Goal: Information Seeking & Learning: Stay updated

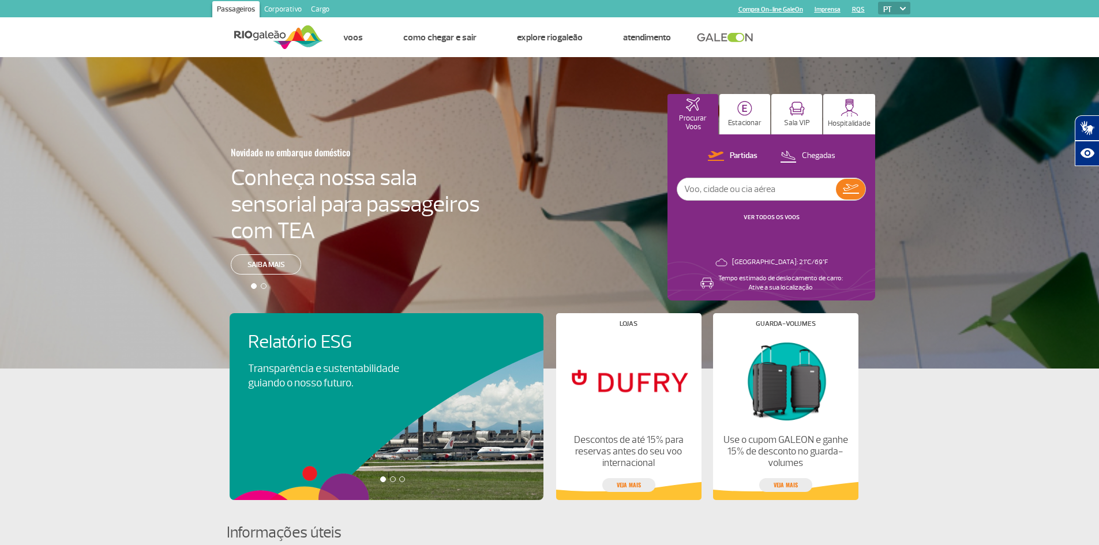
click at [764, 219] on link "VER TODOS OS VOOS" at bounding box center [772, 218] width 56 height 8
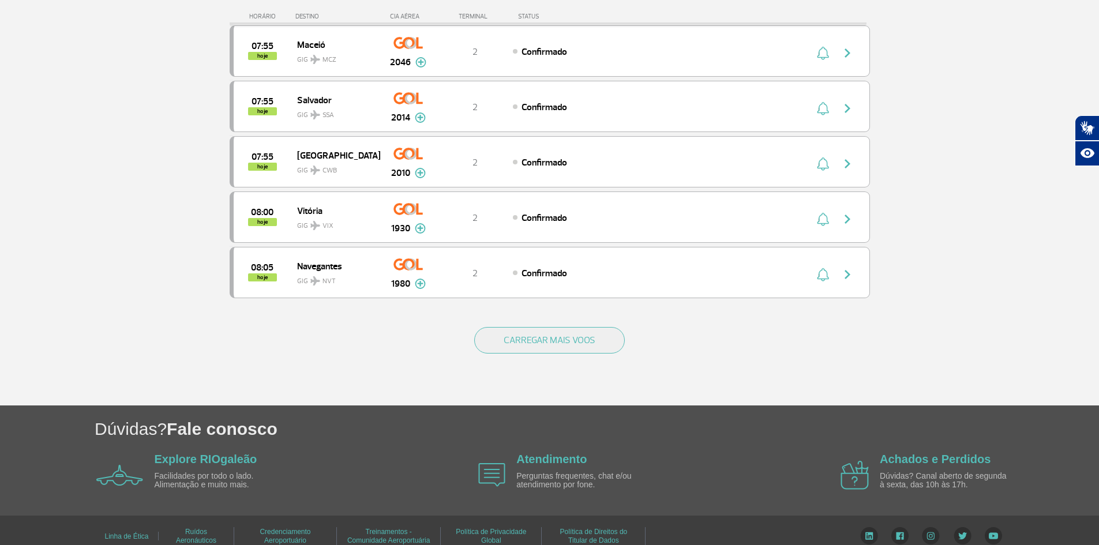
scroll to position [1018, 0]
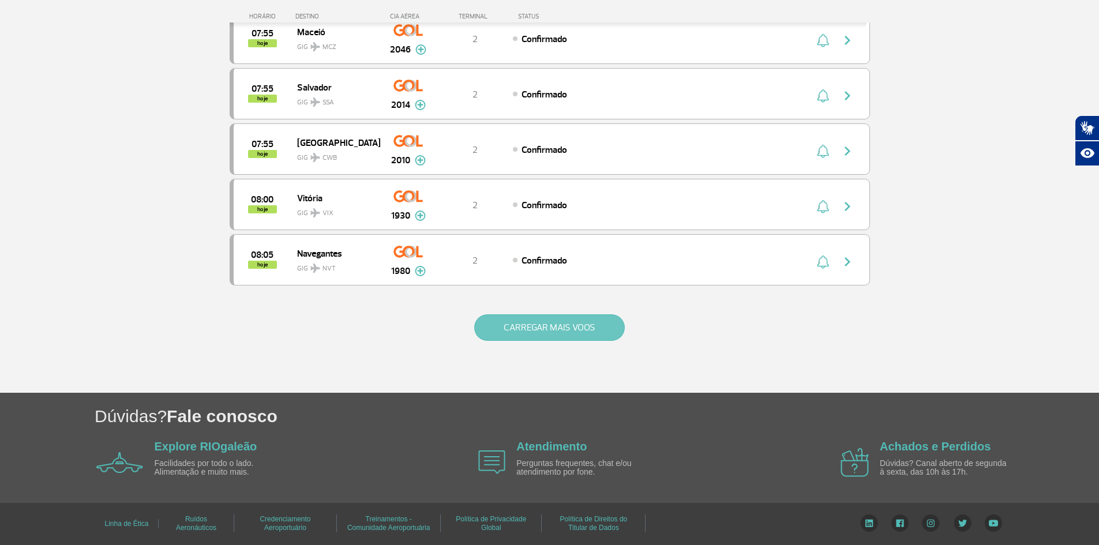
click at [535, 322] on button "CARREGAR MAIS VOOS" at bounding box center [549, 328] width 151 height 27
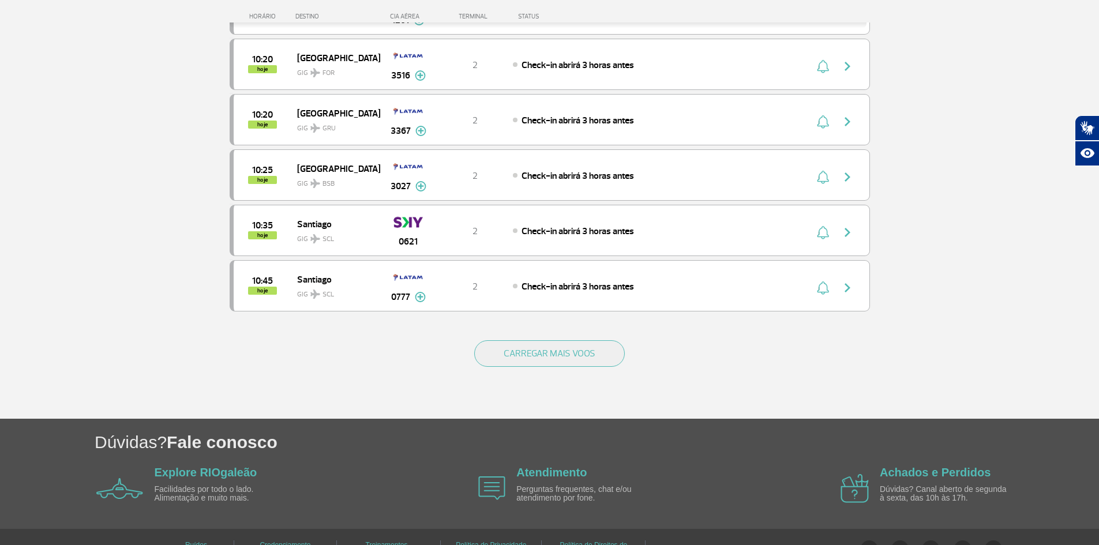
scroll to position [2126, 0]
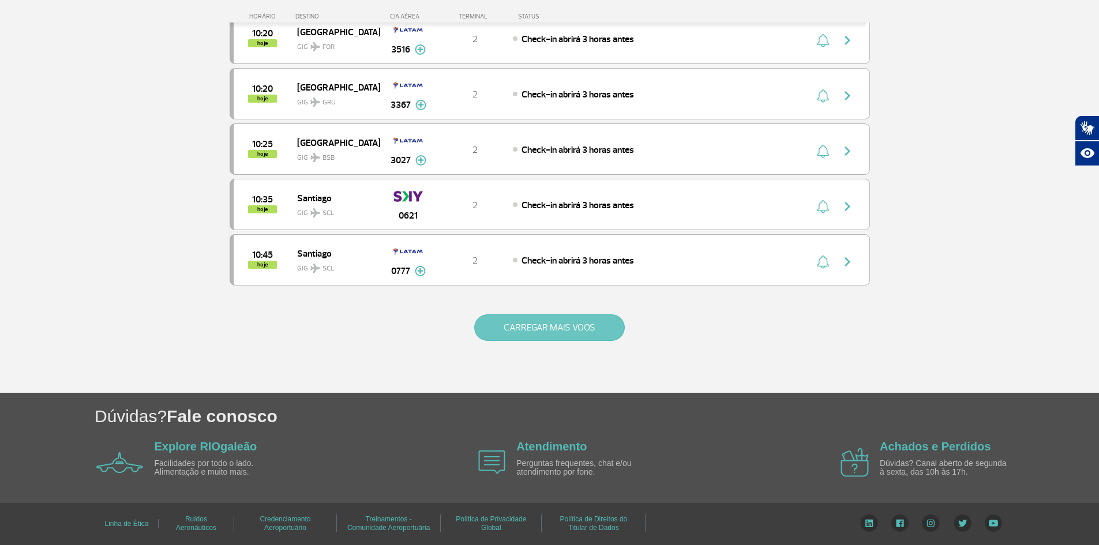
click at [534, 326] on button "CARREGAR MAIS VOOS" at bounding box center [549, 328] width 151 height 27
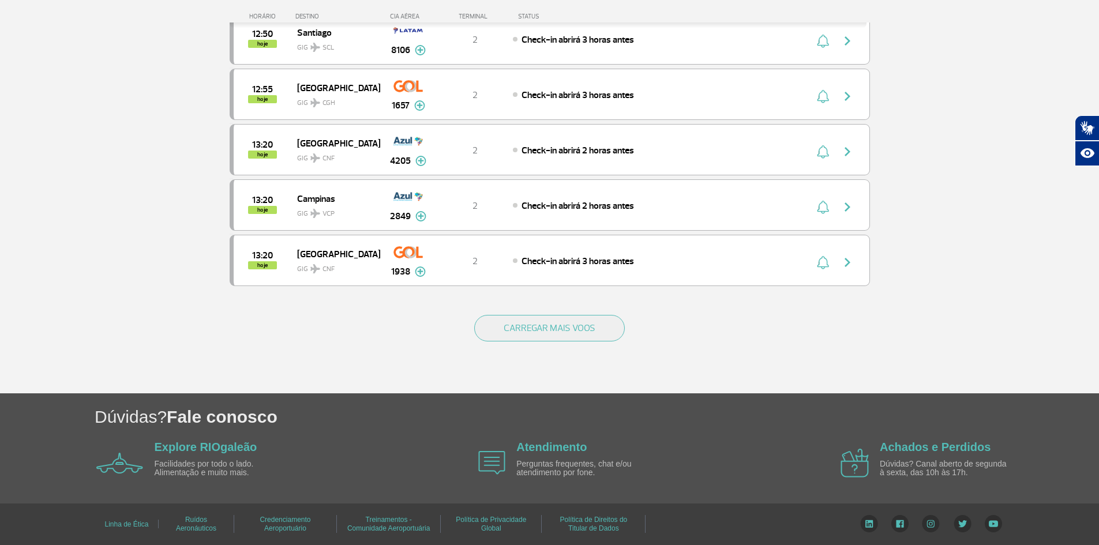
scroll to position [3234, 0]
click at [536, 328] on button "CARREGAR MAIS VOOS" at bounding box center [549, 328] width 151 height 27
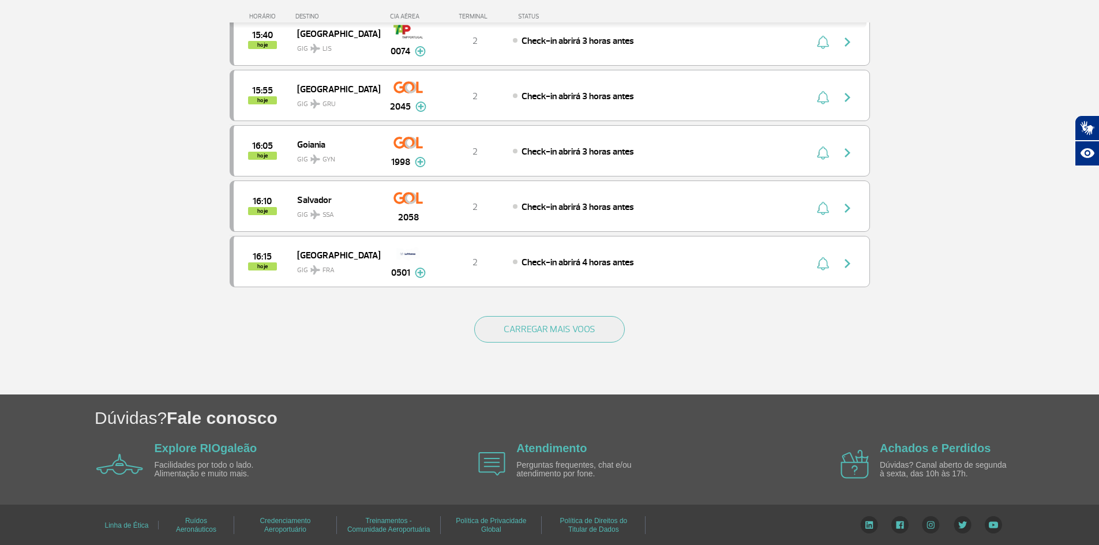
scroll to position [4334, 0]
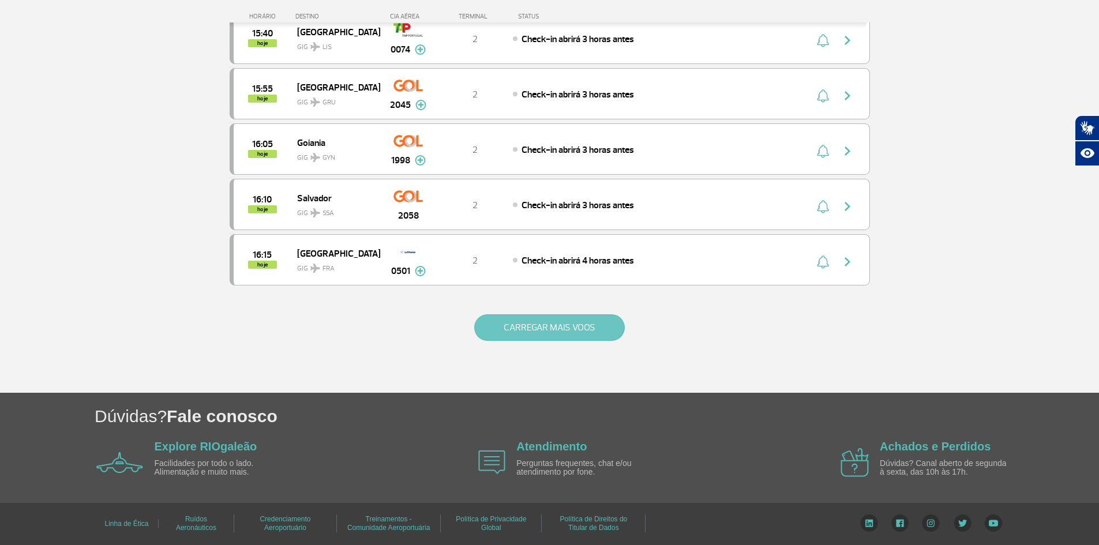
click at [540, 332] on button "CARREGAR MAIS VOOS" at bounding box center [549, 328] width 151 height 27
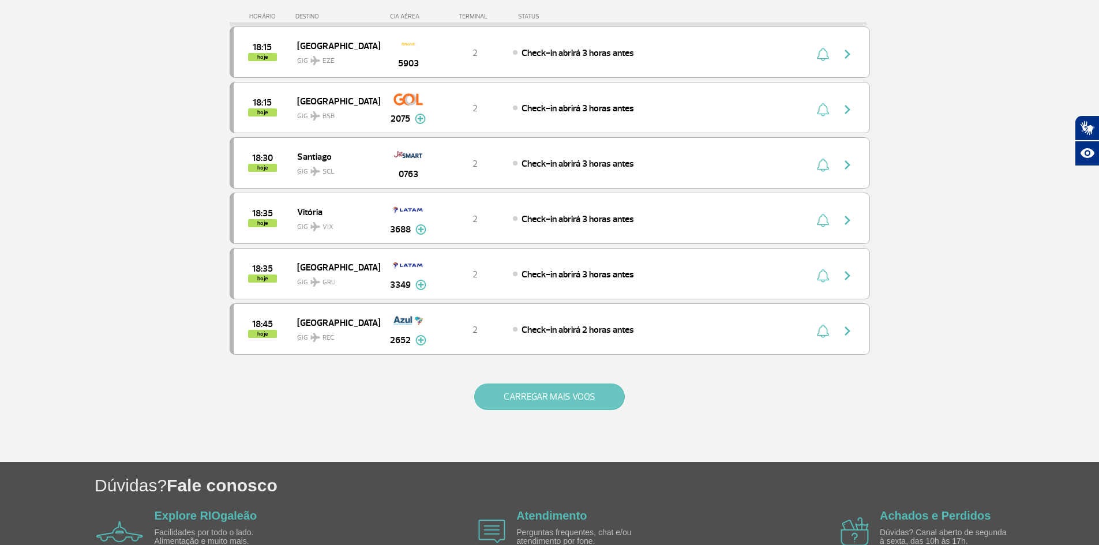
scroll to position [5442, 0]
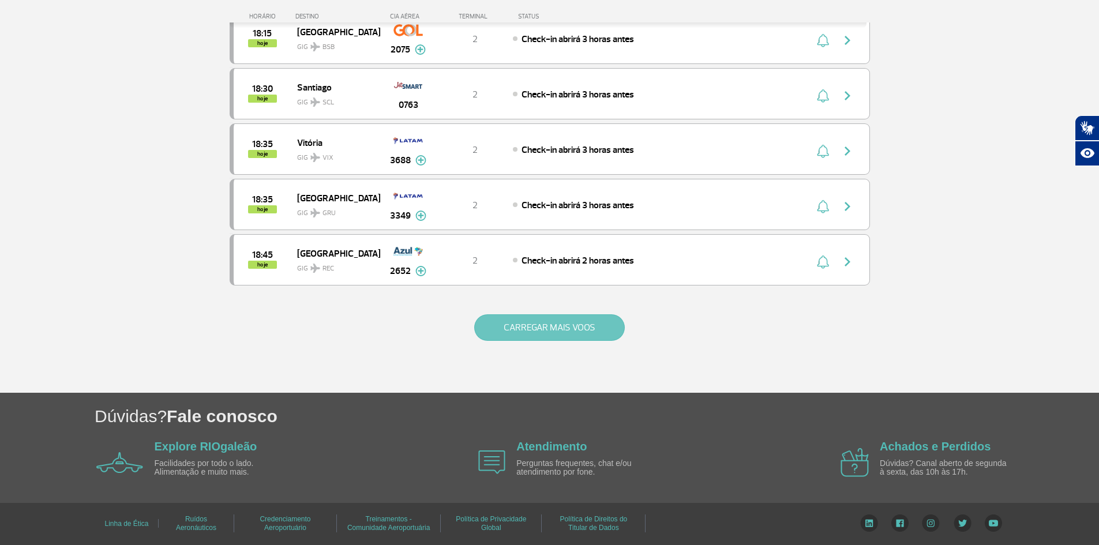
click at [540, 317] on button "CARREGAR MAIS VOOS" at bounding box center [549, 328] width 151 height 27
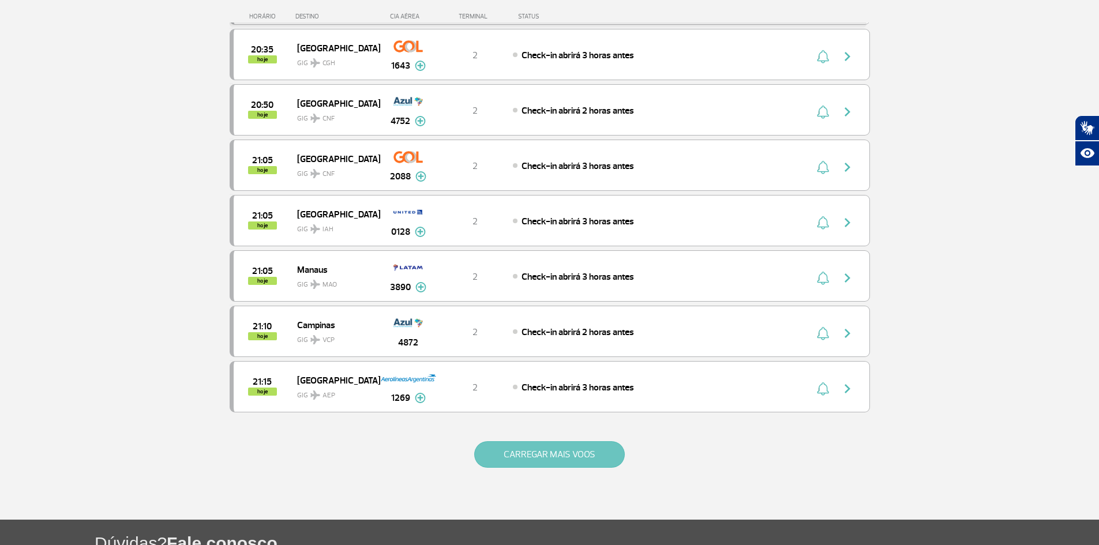
scroll to position [6550, 0]
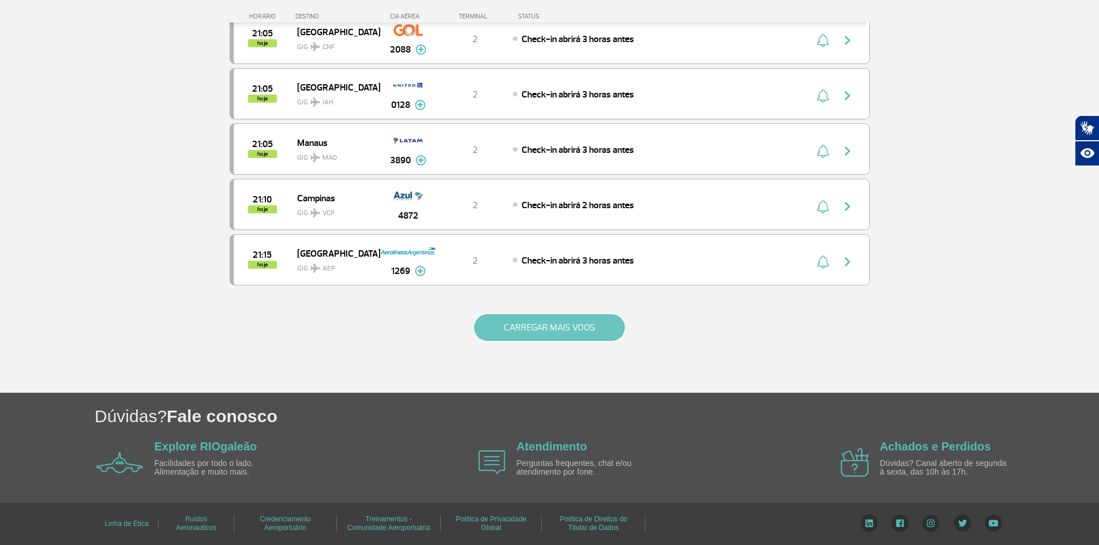
click at [539, 323] on button "CARREGAR MAIS VOOS" at bounding box center [549, 328] width 151 height 27
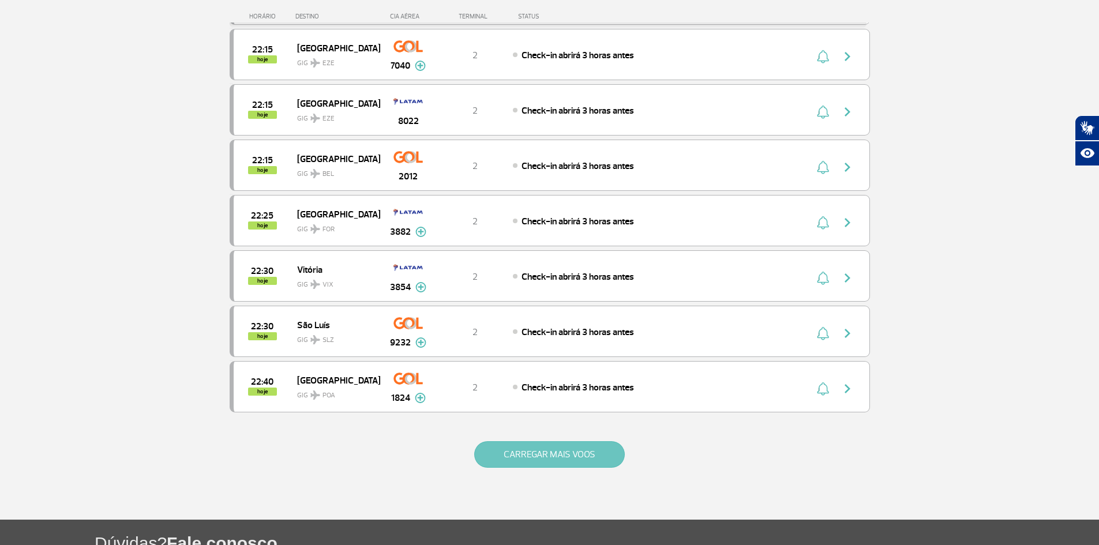
scroll to position [7658, 0]
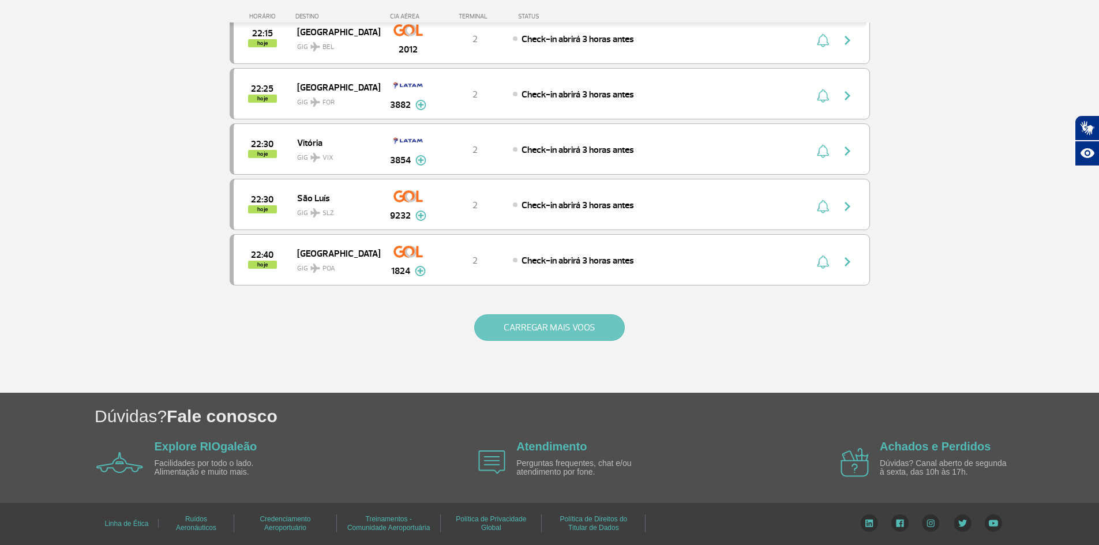
click at [539, 330] on button "CARREGAR MAIS VOOS" at bounding box center [549, 328] width 151 height 27
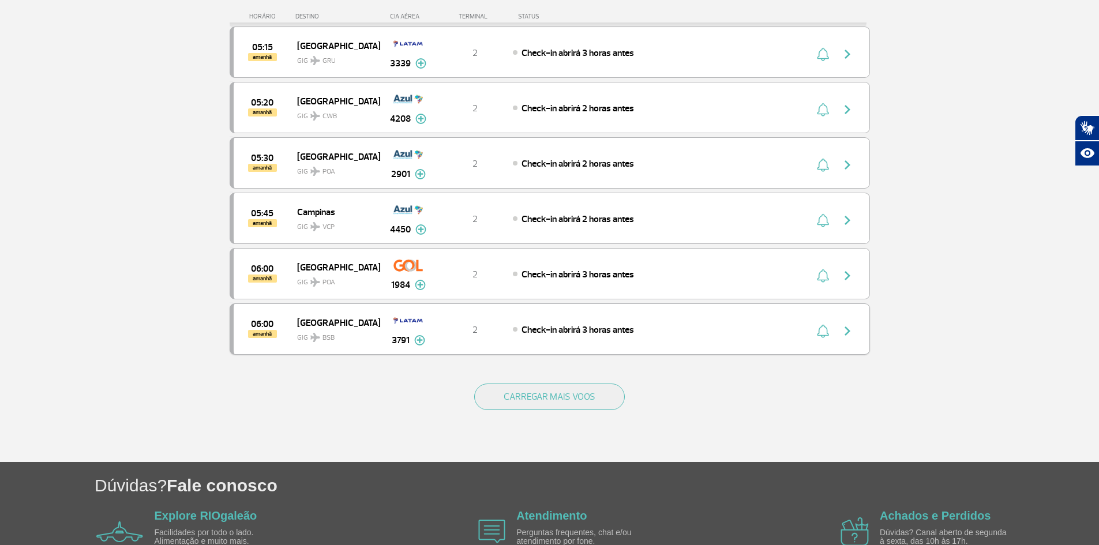
scroll to position [8766, 0]
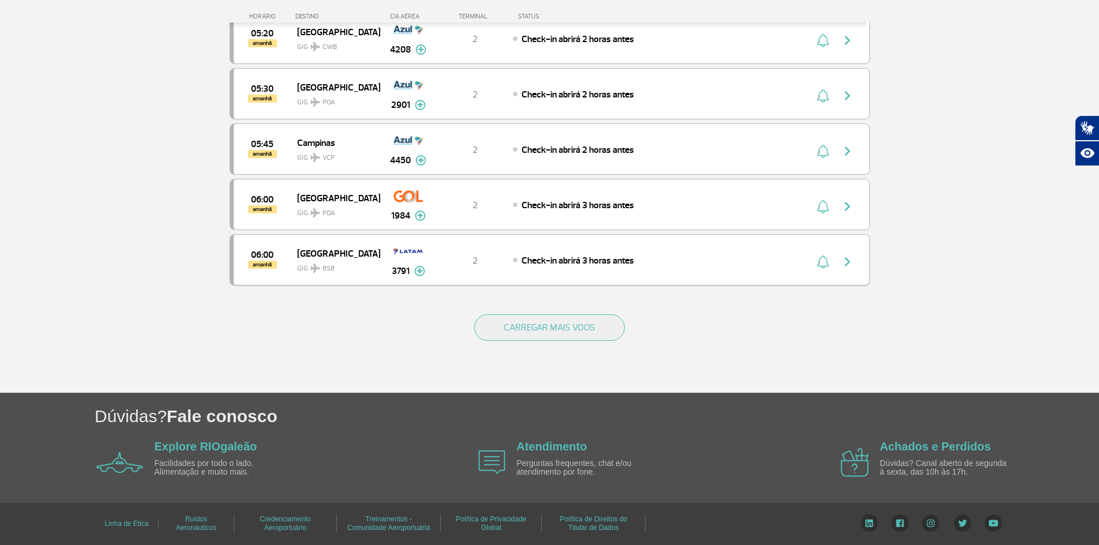
click at [540, 318] on button "CARREGAR MAIS VOOS" at bounding box center [549, 328] width 151 height 27
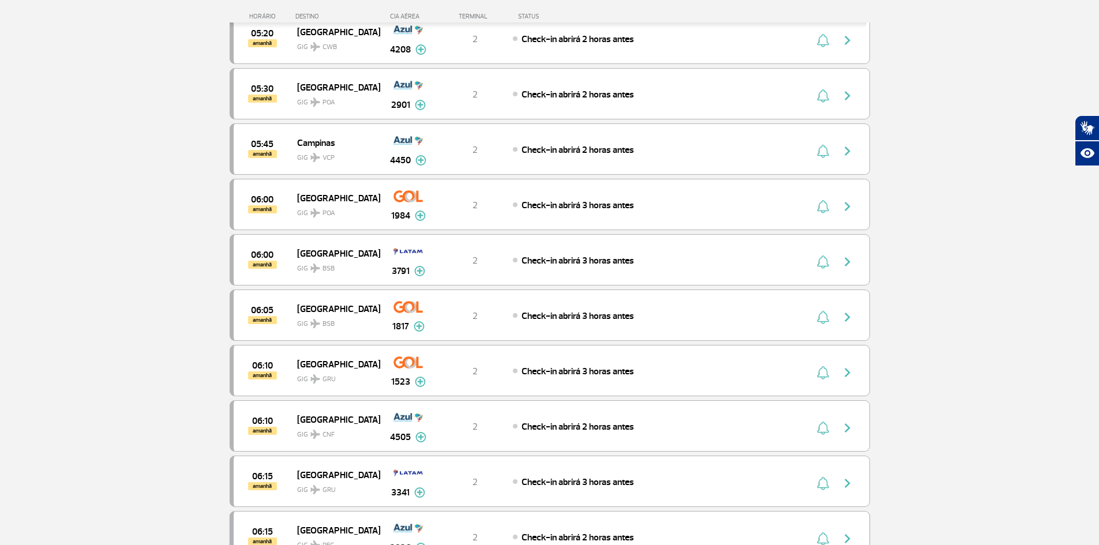
scroll to position [8973, 0]
